Goal: Information Seeking & Learning: Learn about a topic

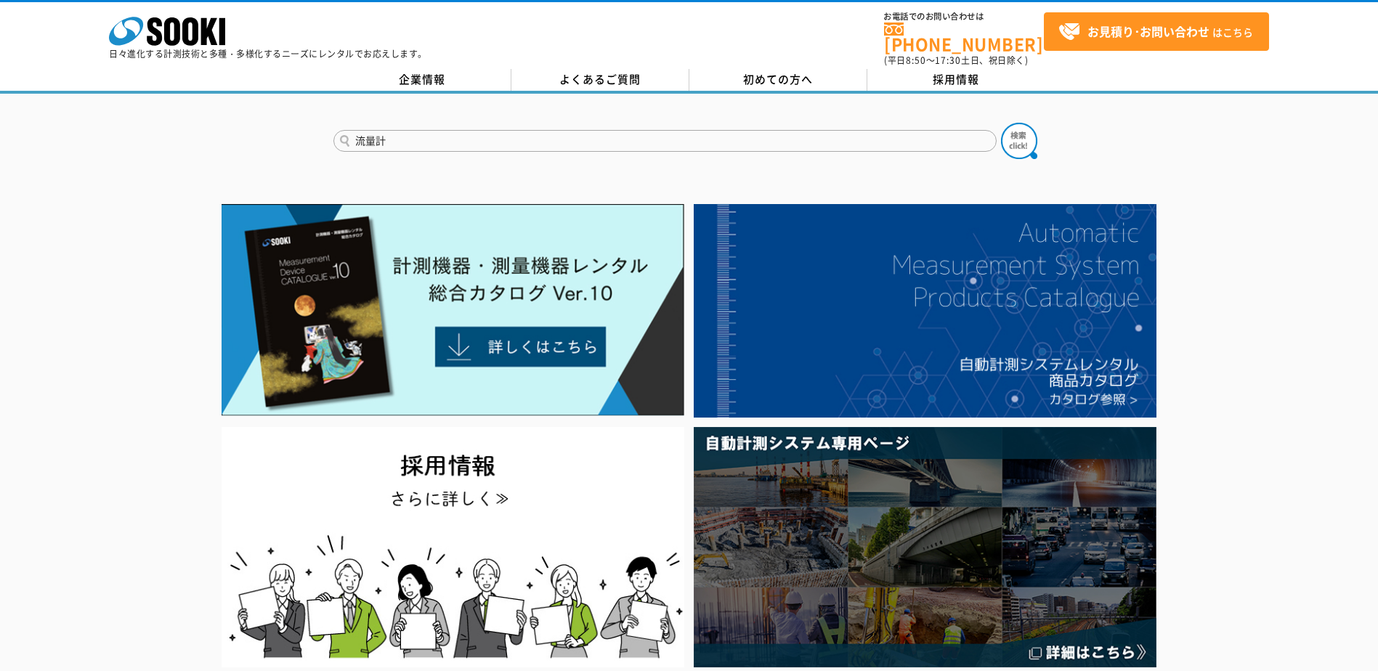
type input "流量計"
click at [1001, 123] on button at bounding box center [1019, 141] width 36 height 36
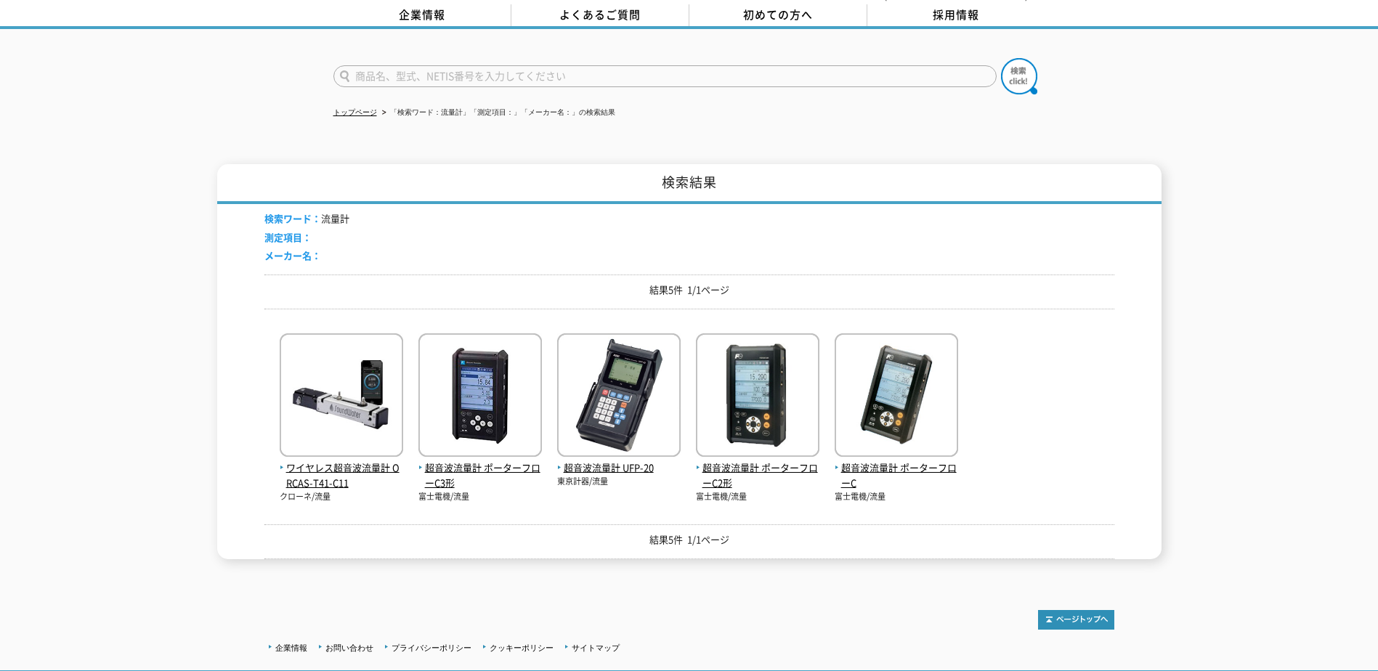
scroll to position [158, 0]
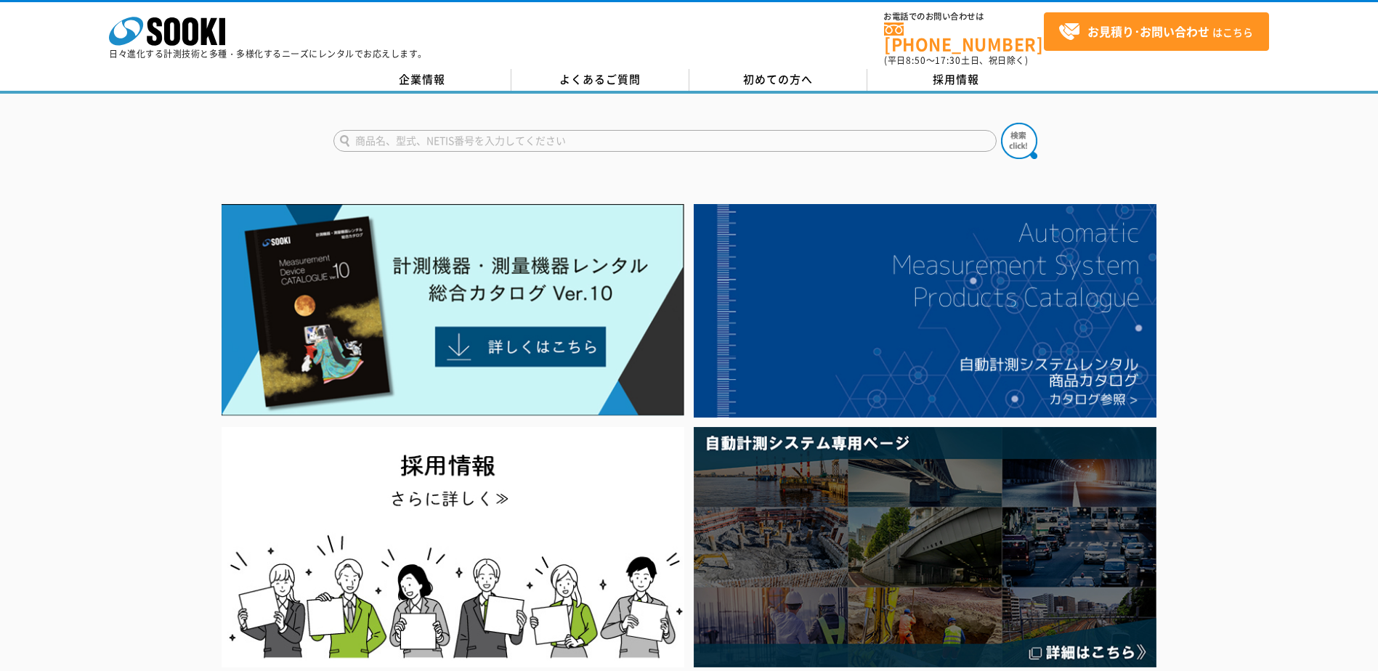
click at [402, 131] on input "text" at bounding box center [664, 141] width 663 height 22
type input "流量計"
click at [1001, 123] on button at bounding box center [1019, 141] width 36 height 36
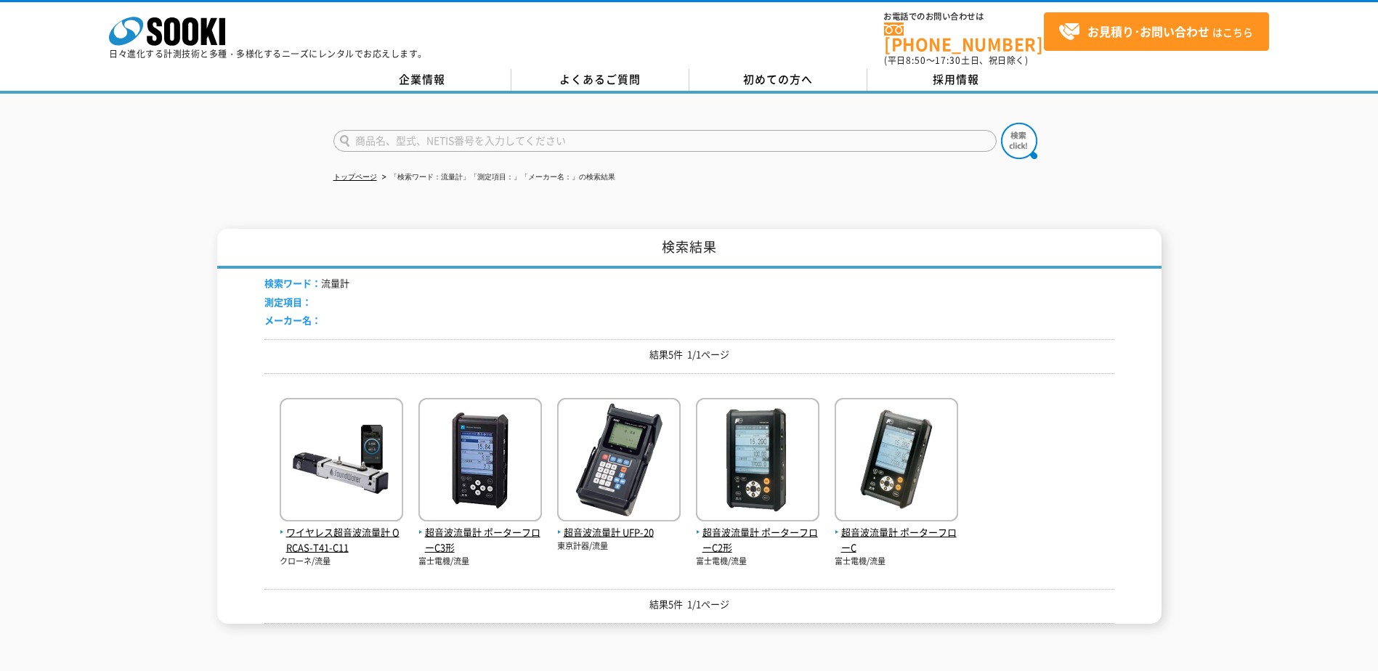
click at [445, 132] on input "text" at bounding box center [664, 141] width 663 height 22
type input "オーバル"
click at [1001, 123] on button at bounding box center [1019, 141] width 36 height 36
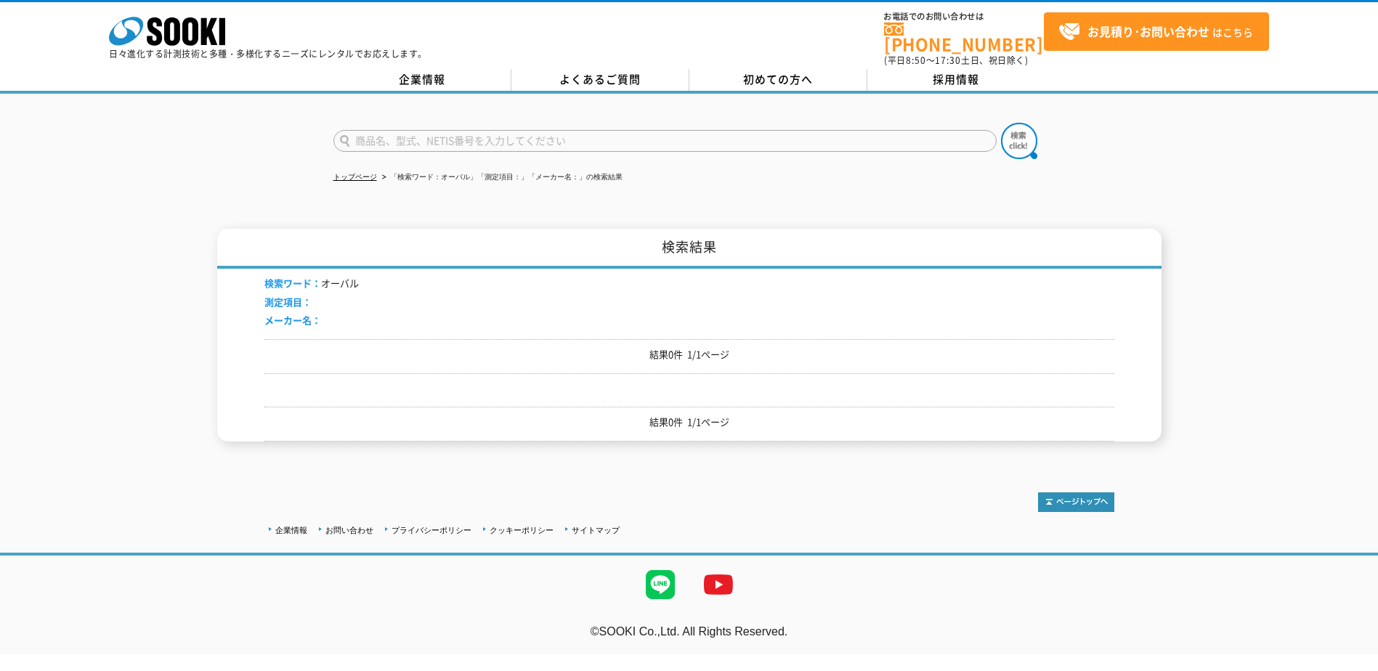
click at [401, 132] on input "text" at bounding box center [664, 141] width 663 height 22
type input "OVAL"
click at [1001, 123] on button at bounding box center [1019, 141] width 36 height 36
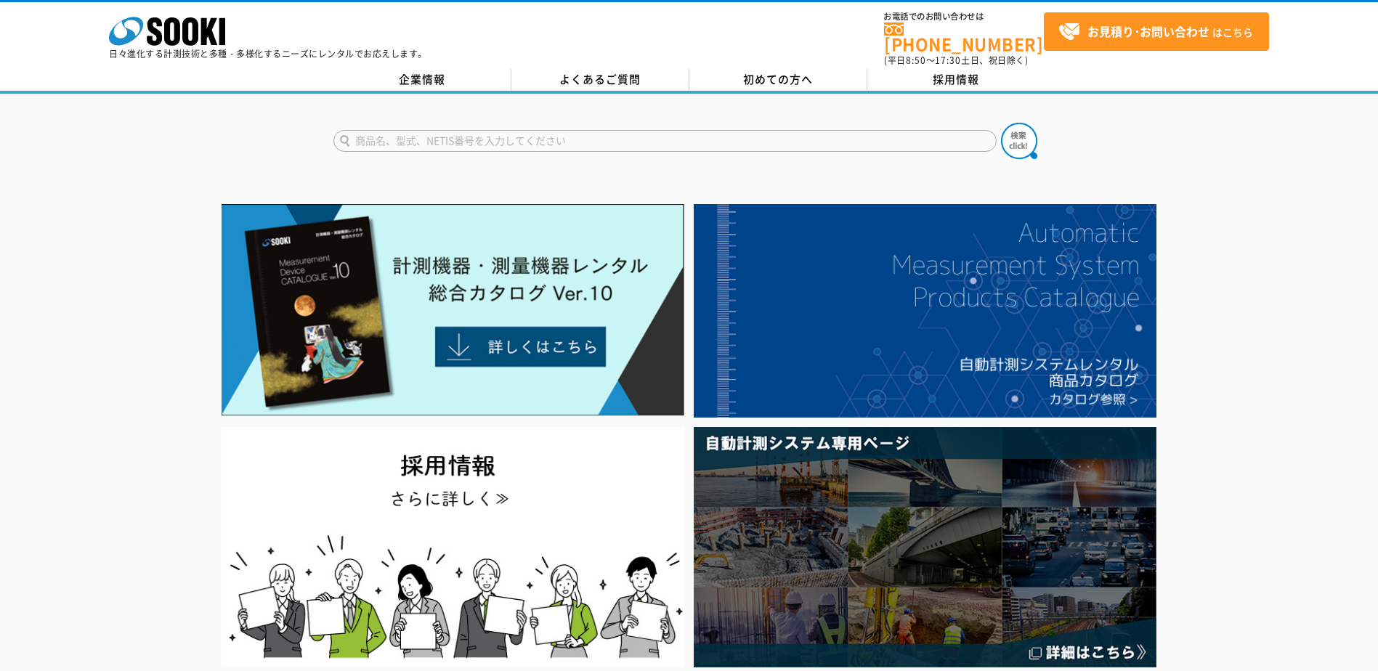
click at [485, 130] on input "text" at bounding box center [664, 141] width 663 height 22
click at [1028, 132] on img at bounding box center [1019, 141] width 36 height 36
click at [444, 130] on input "ポーターフローC" at bounding box center [664, 141] width 663 height 22
drag, startPoint x: 461, startPoint y: 133, endPoint x: 312, endPoint y: 132, distance: 149.6
click at [312, 132] on div "ポーターフローC" at bounding box center [689, 129] width 1378 height 70
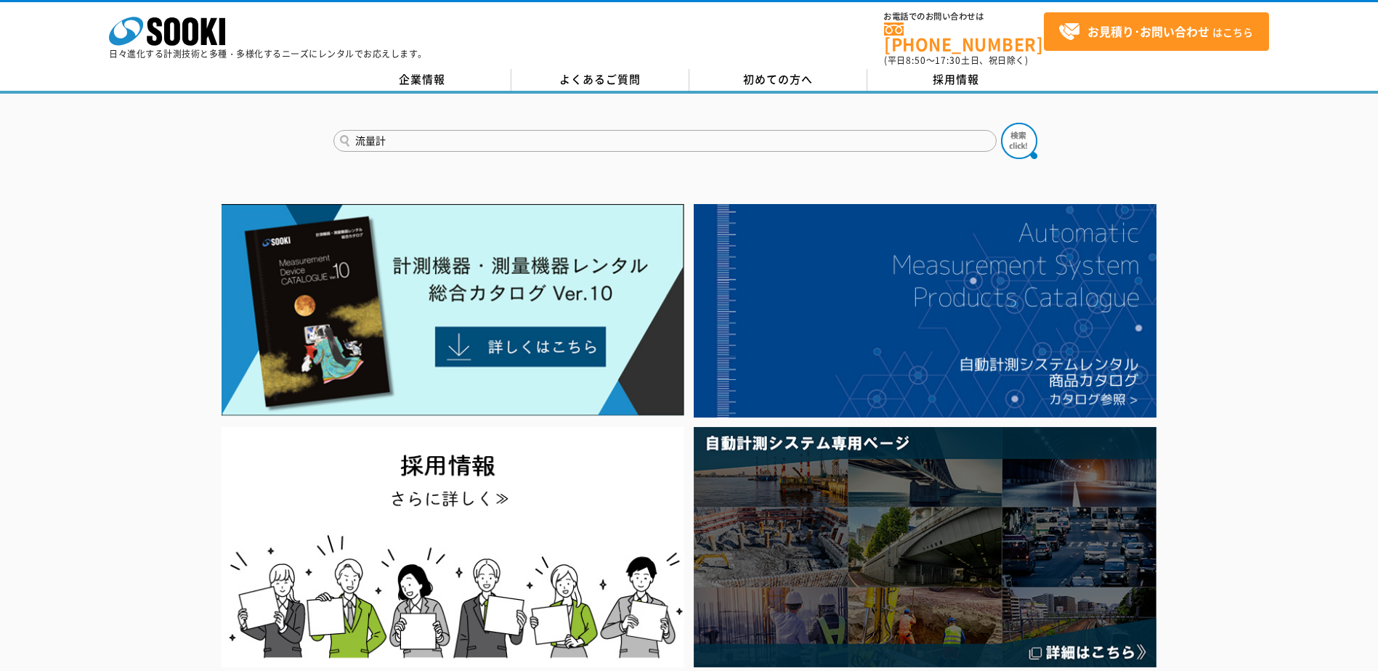
type input "流量計"
click at [1001, 123] on button at bounding box center [1019, 141] width 36 height 36
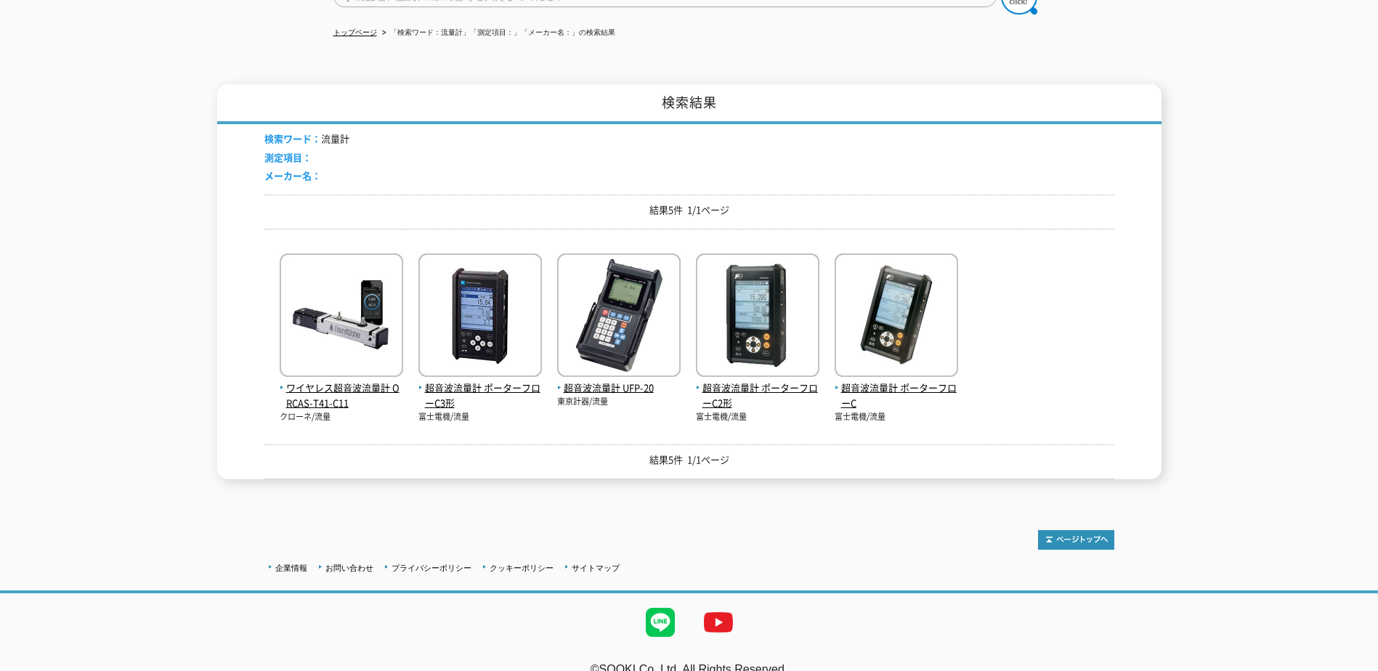
scroll to position [158, 0]
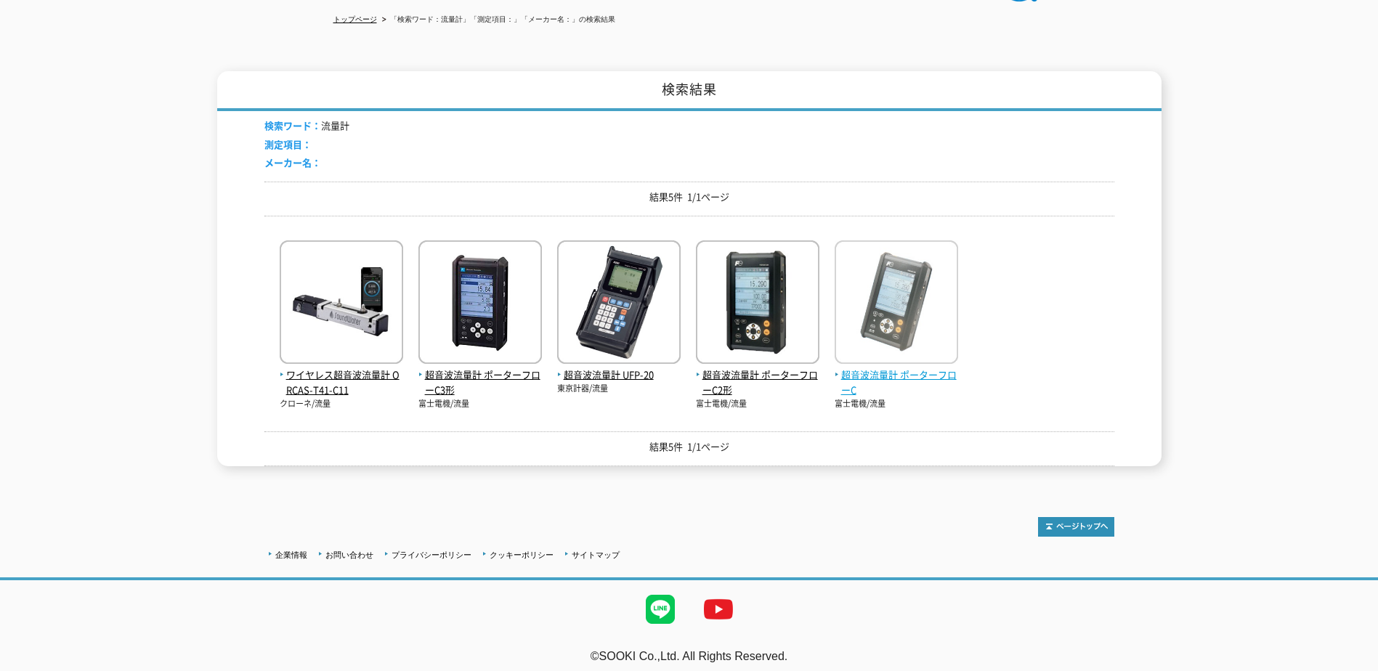
click at [892, 323] on img at bounding box center [896, 303] width 123 height 127
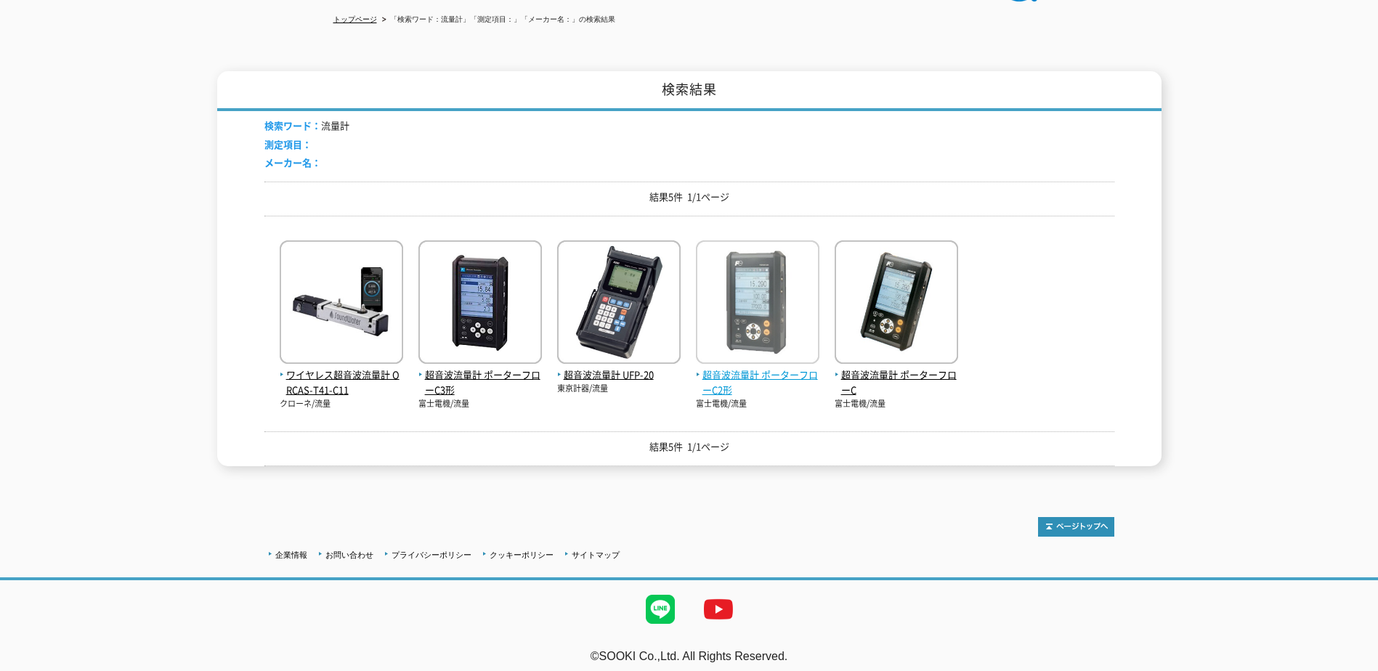
click at [774, 338] on img at bounding box center [757, 303] width 123 height 127
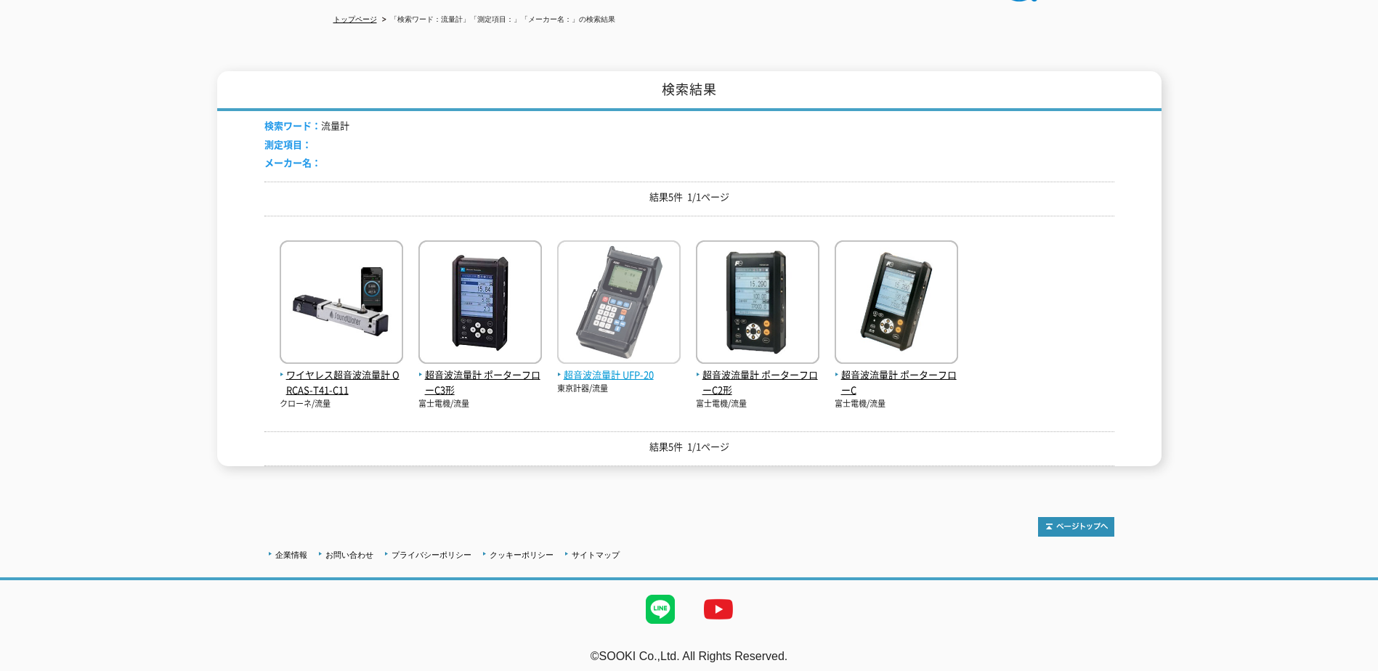
click at [640, 319] on img at bounding box center [618, 303] width 123 height 127
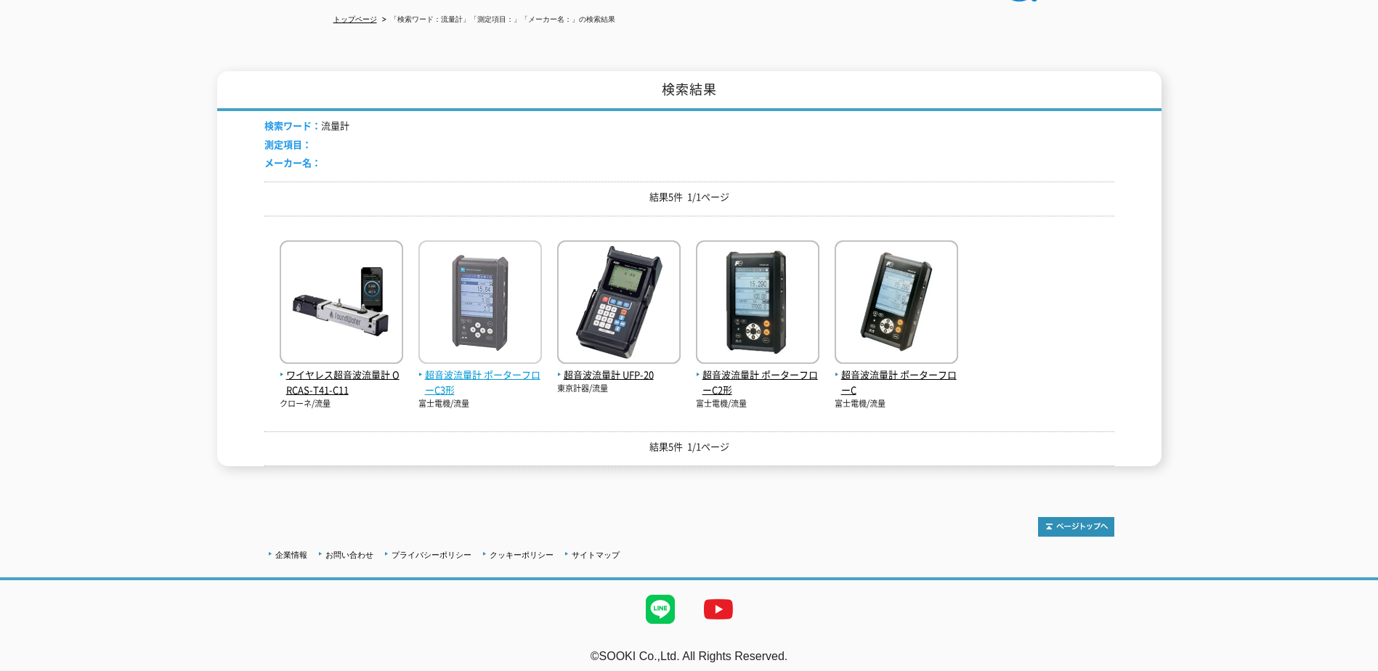
click at [484, 308] on img at bounding box center [479, 303] width 123 height 127
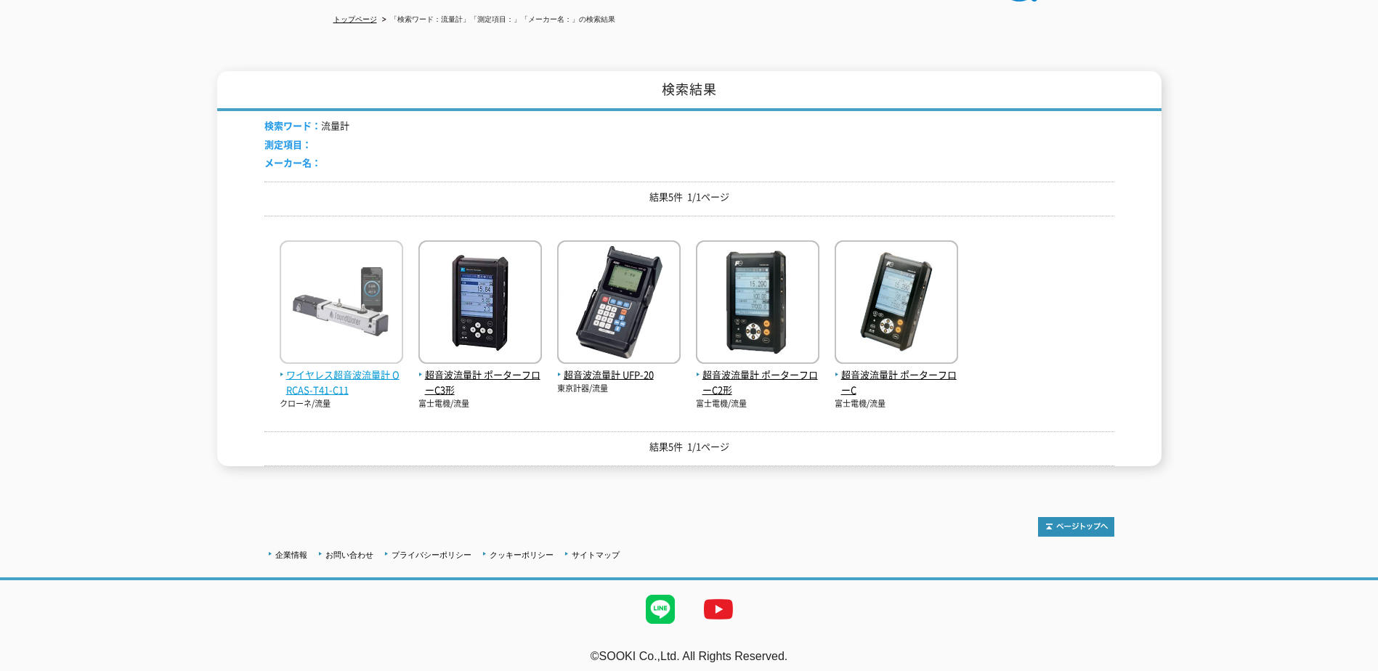
click at [350, 290] on img at bounding box center [341, 303] width 123 height 127
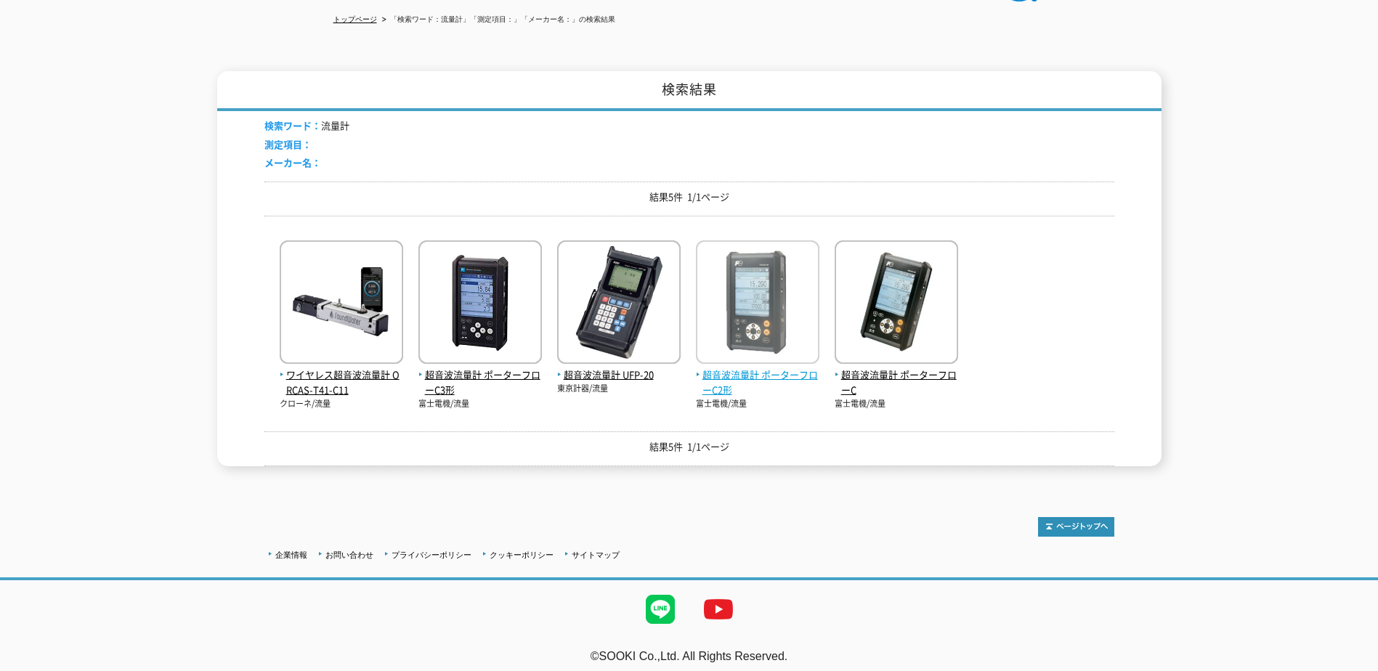
click at [765, 314] on img at bounding box center [757, 303] width 123 height 127
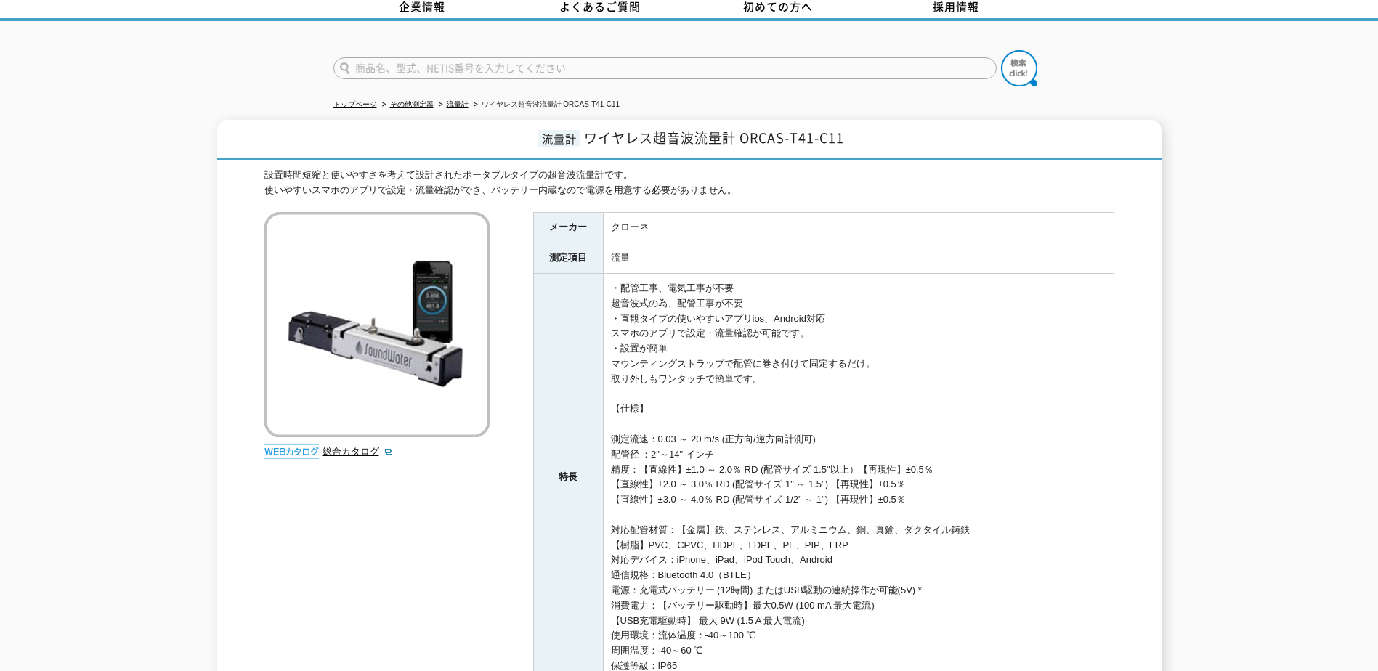
scroll to position [145, 0]
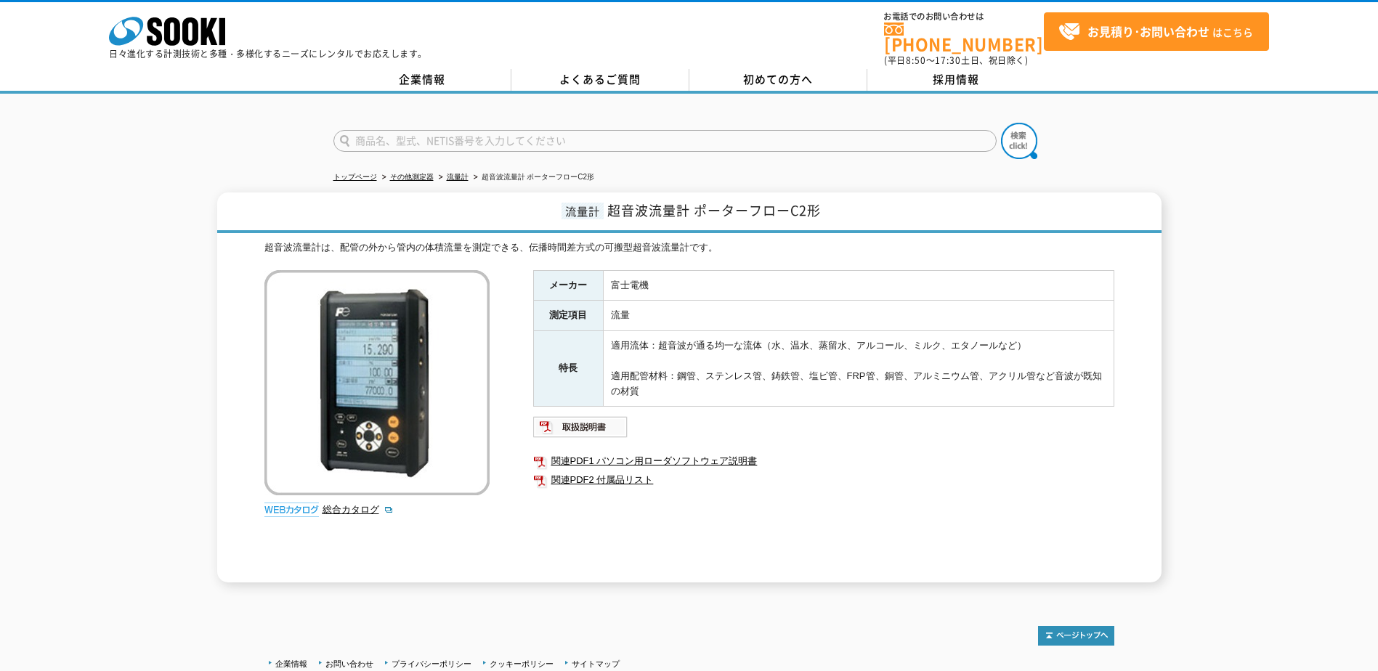
click at [762, 312] on td "流量" at bounding box center [858, 316] width 511 height 31
click at [348, 504] on link "総合カタログ" at bounding box center [358, 509] width 71 height 11
